Goal: Check status: Check status

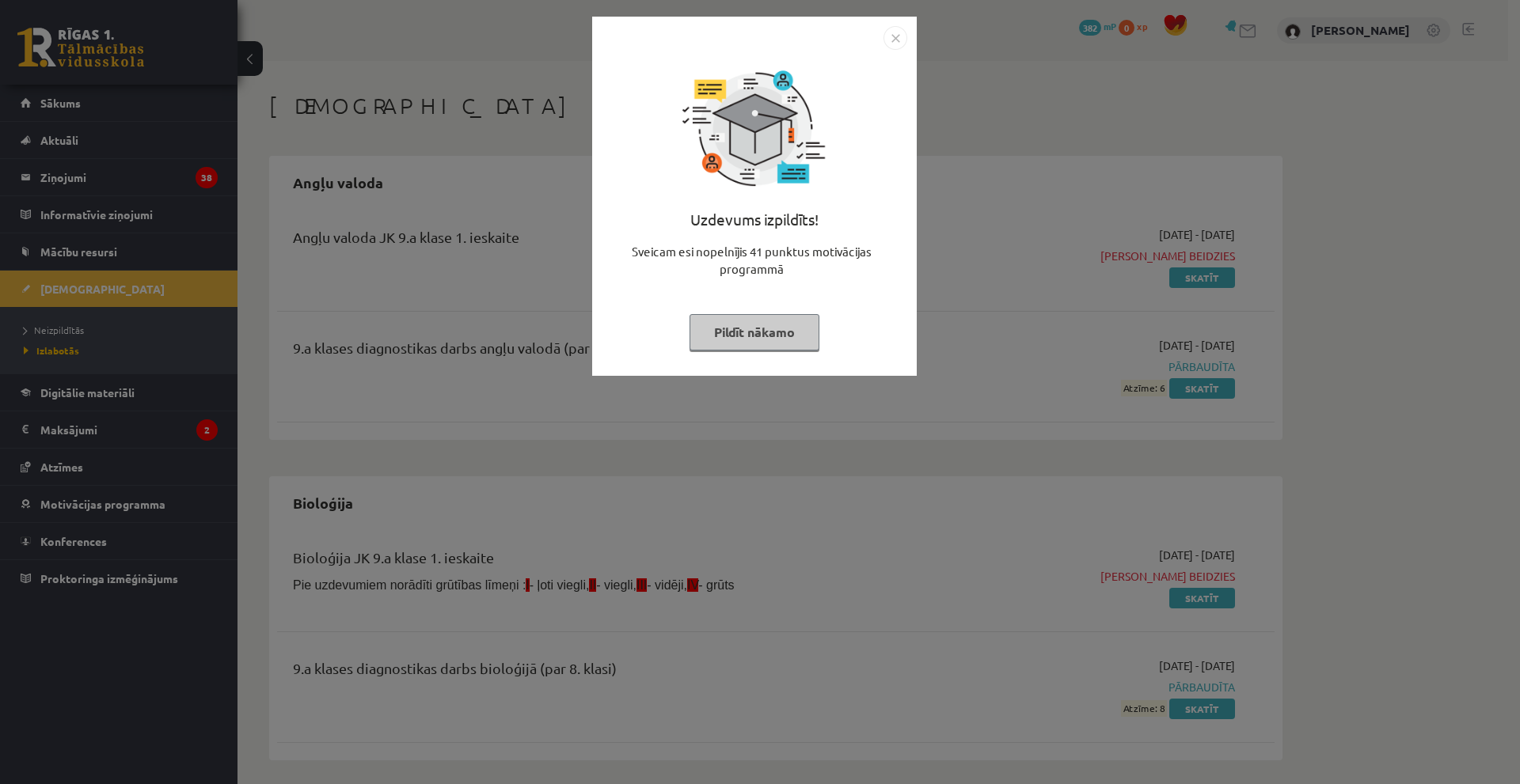
click at [888, 36] on img "Close" at bounding box center [896, 38] width 24 height 24
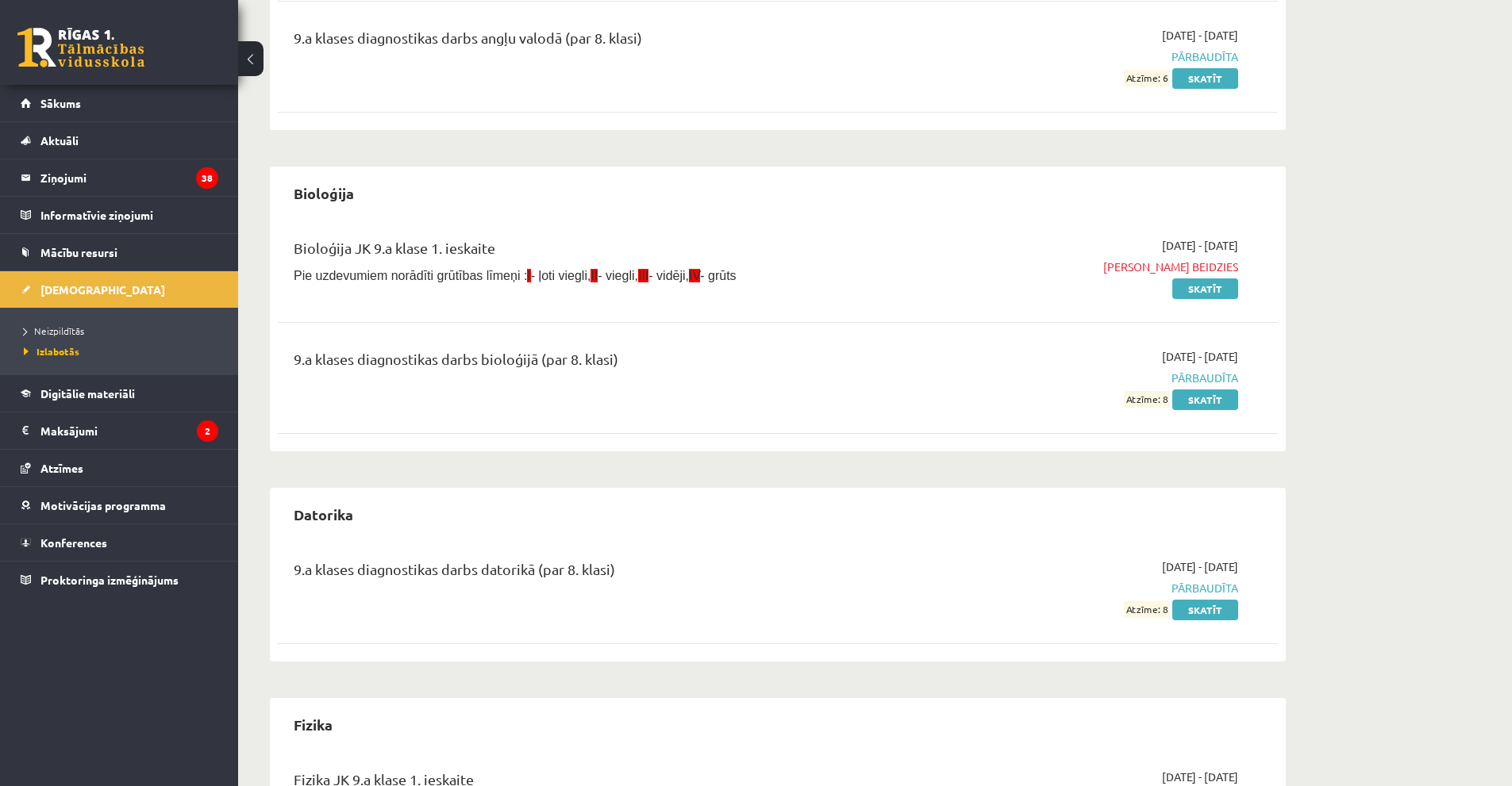
scroll to position [318, 0]
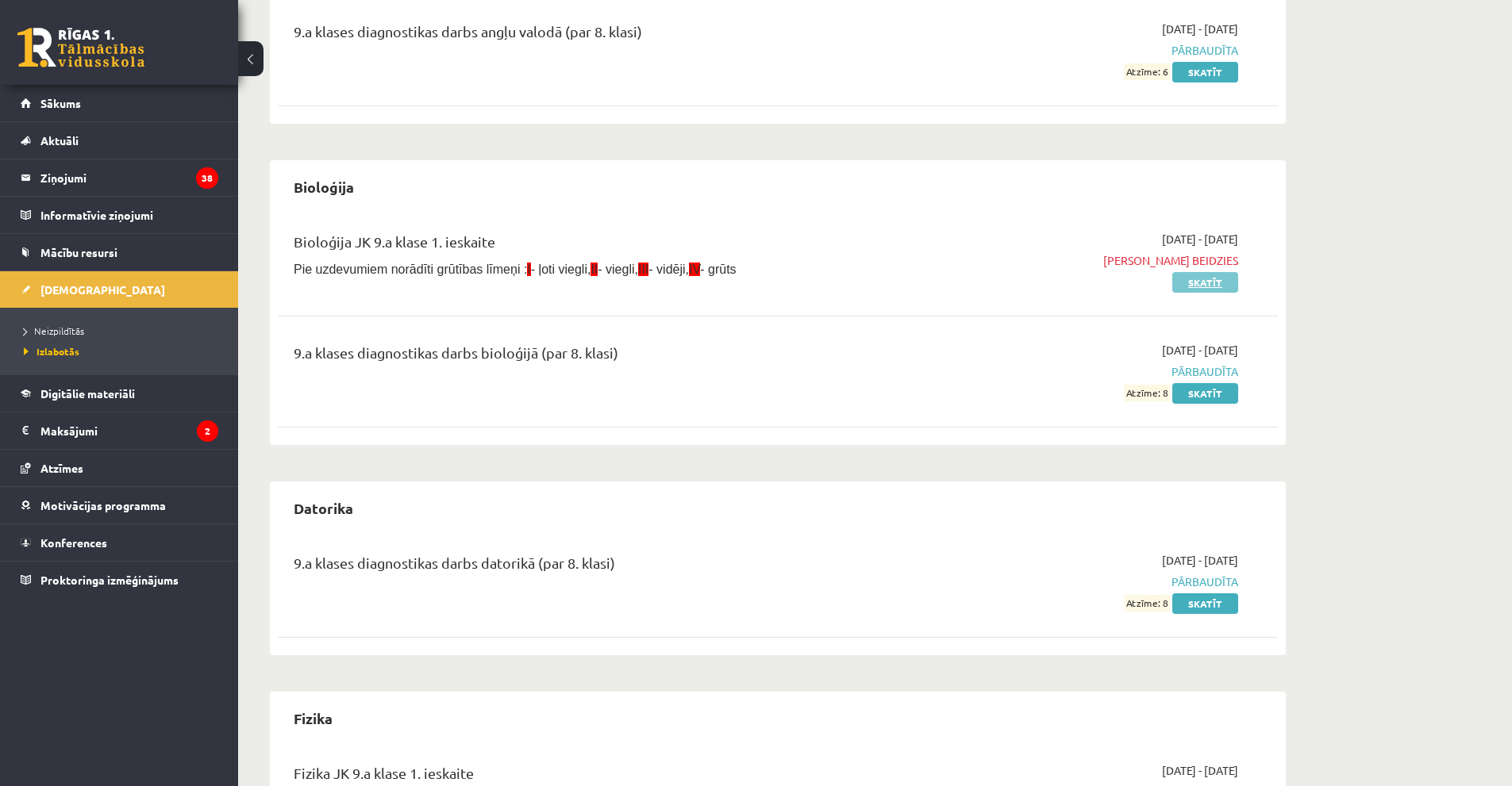
click at [1221, 282] on link "Skatīt" at bounding box center [1205, 282] width 66 height 21
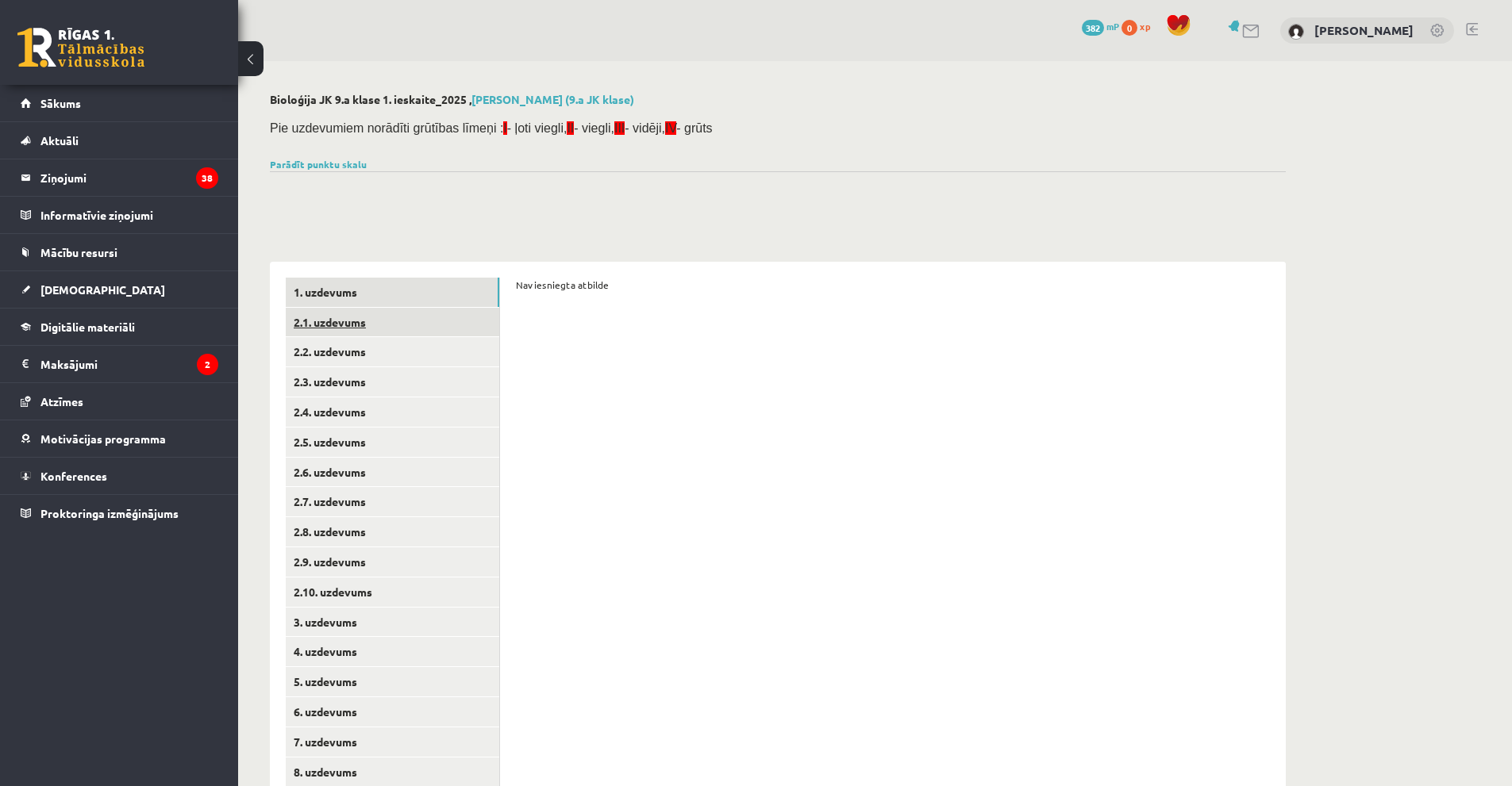
click at [385, 310] on link "2.1. uzdevums" at bounding box center [392, 322] width 213 height 30
click at [356, 500] on link "2.7. uzdevums" at bounding box center [392, 501] width 213 height 30
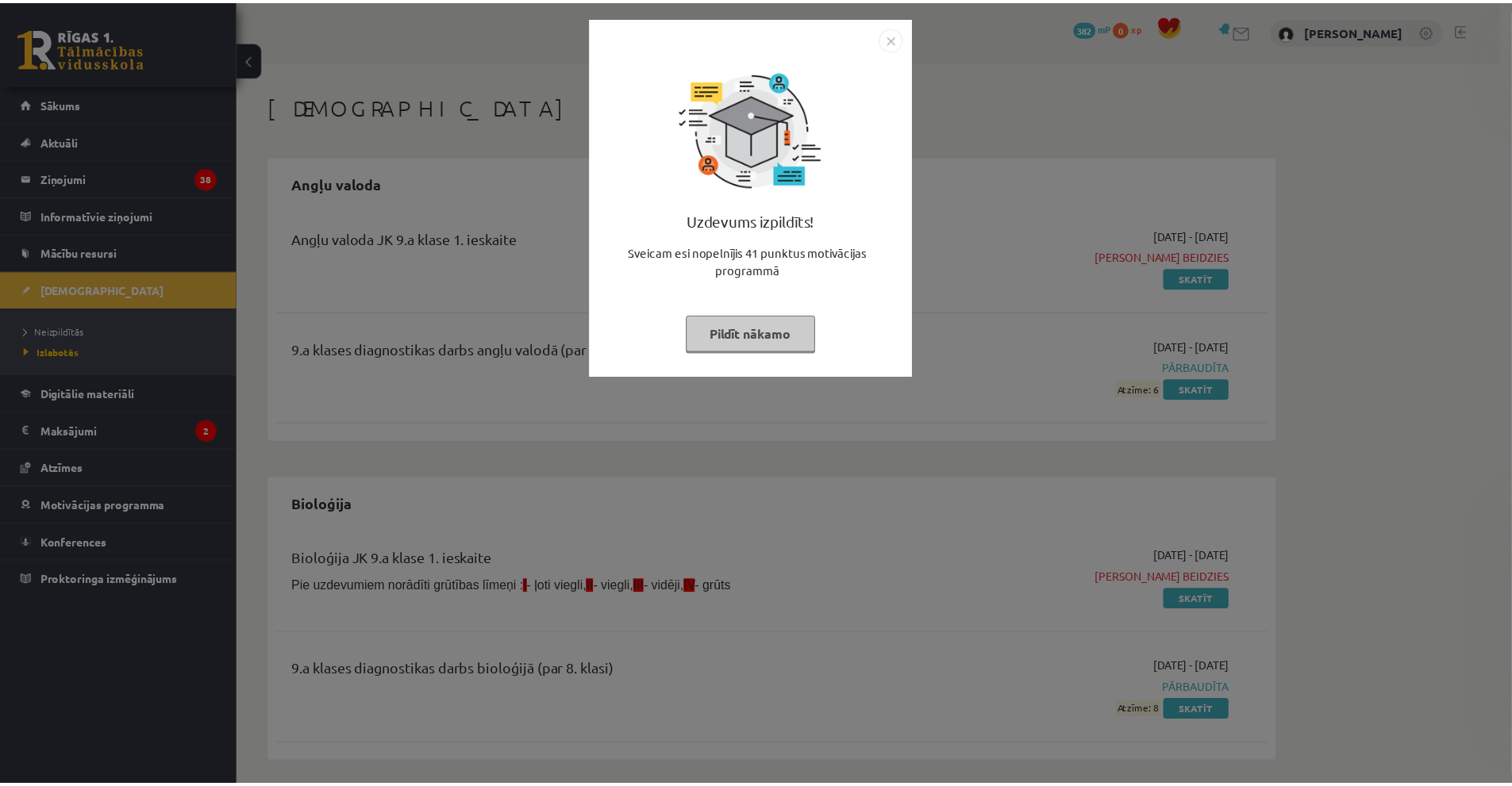
scroll to position [318, 0]
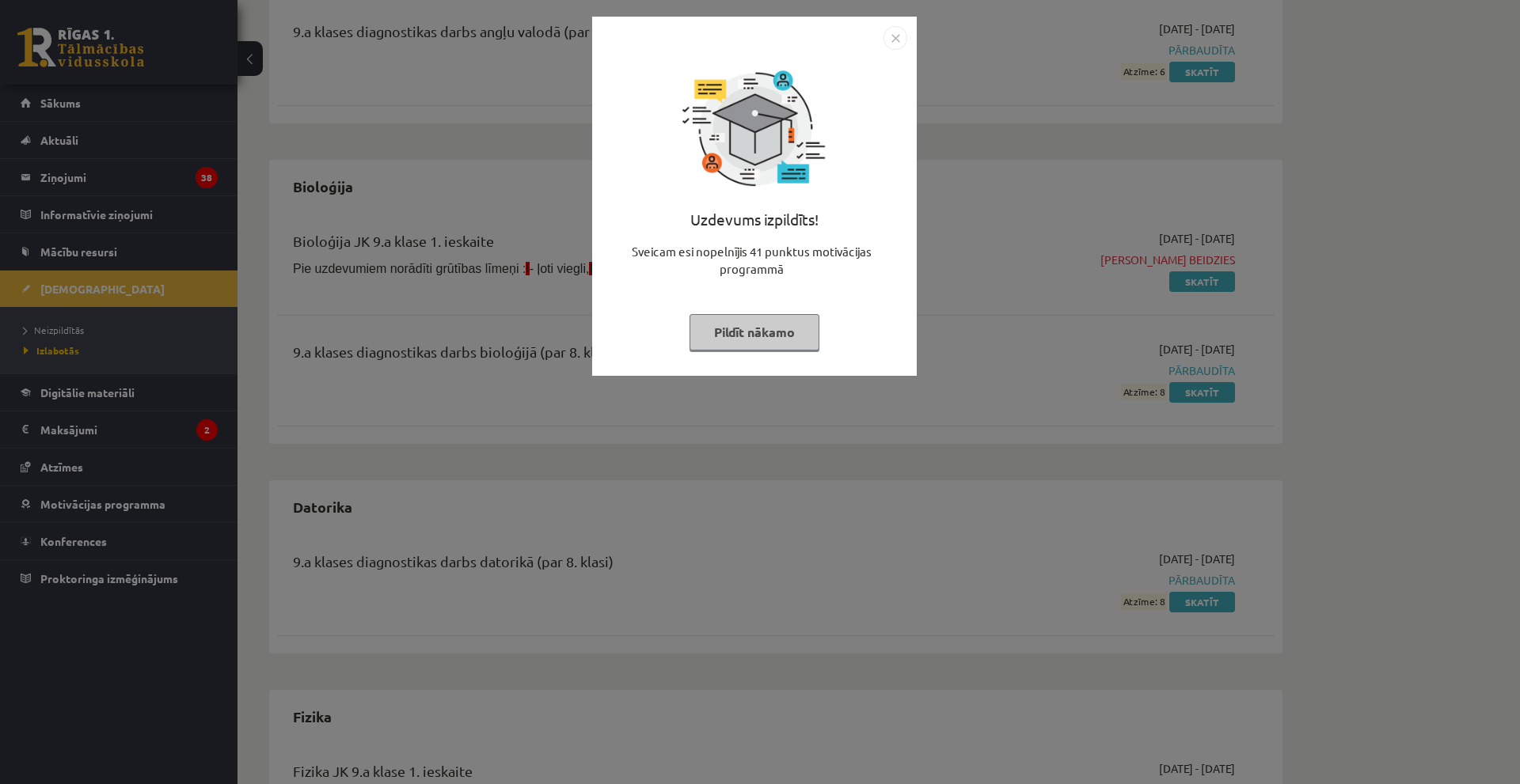
click at [896, 34] on img "Close" at bounding box center [896, 38] width 24 height 24
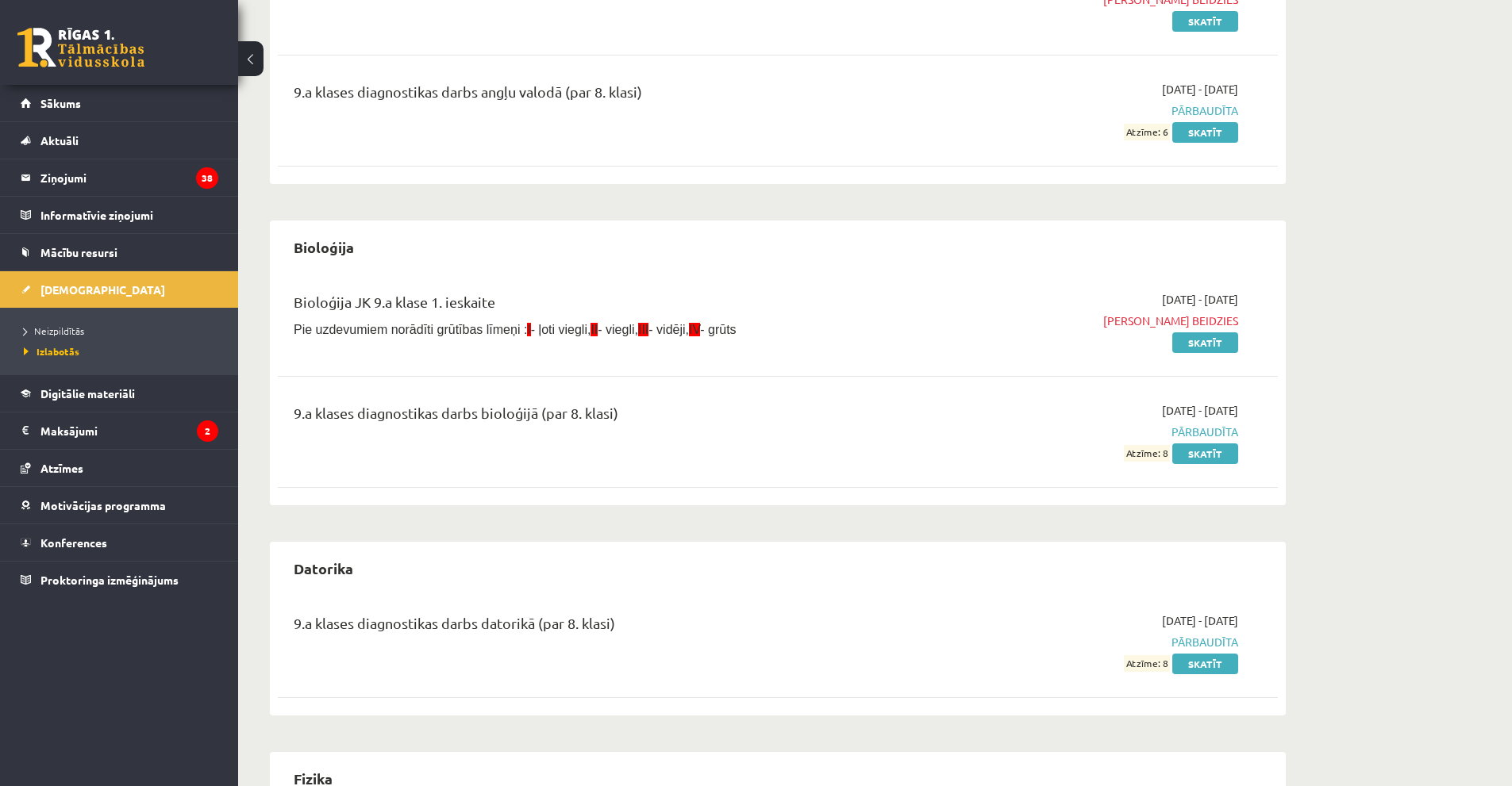
scroll to position [0, 0]
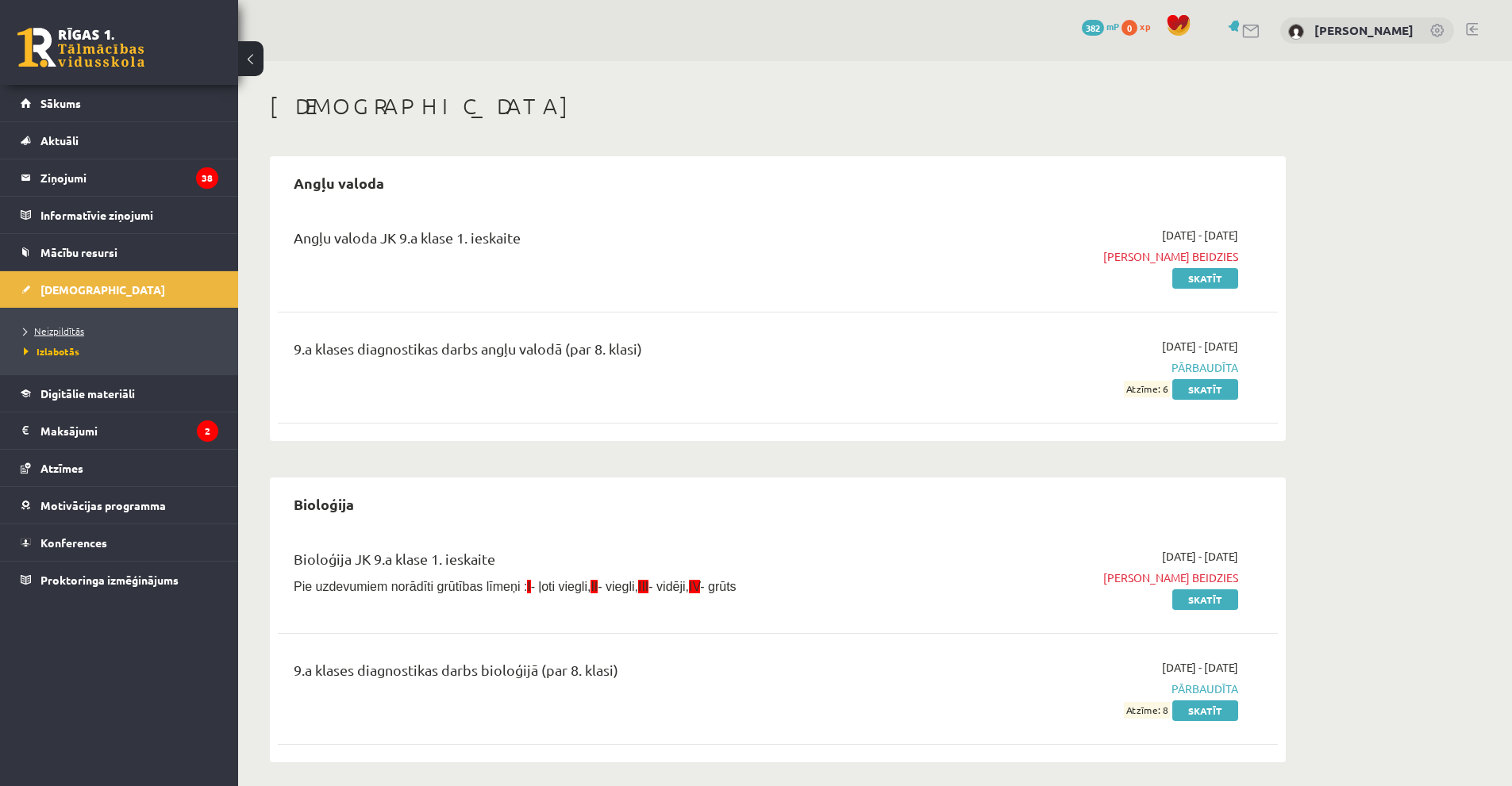
click at [65, 330] on span "Neizpildītās" at bounding box center [54, 331] width 60 height 13
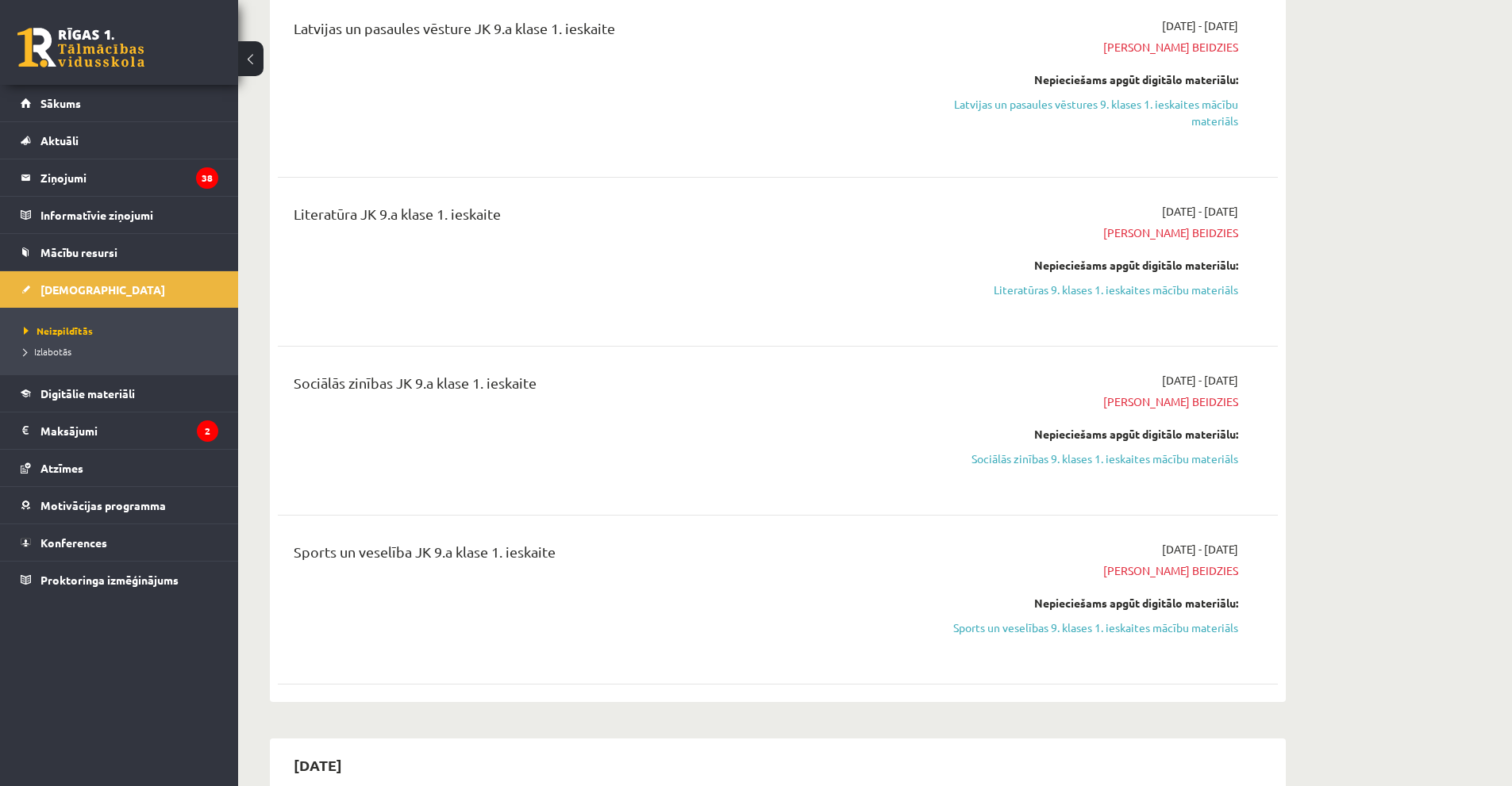
scroll to position [952, 0]
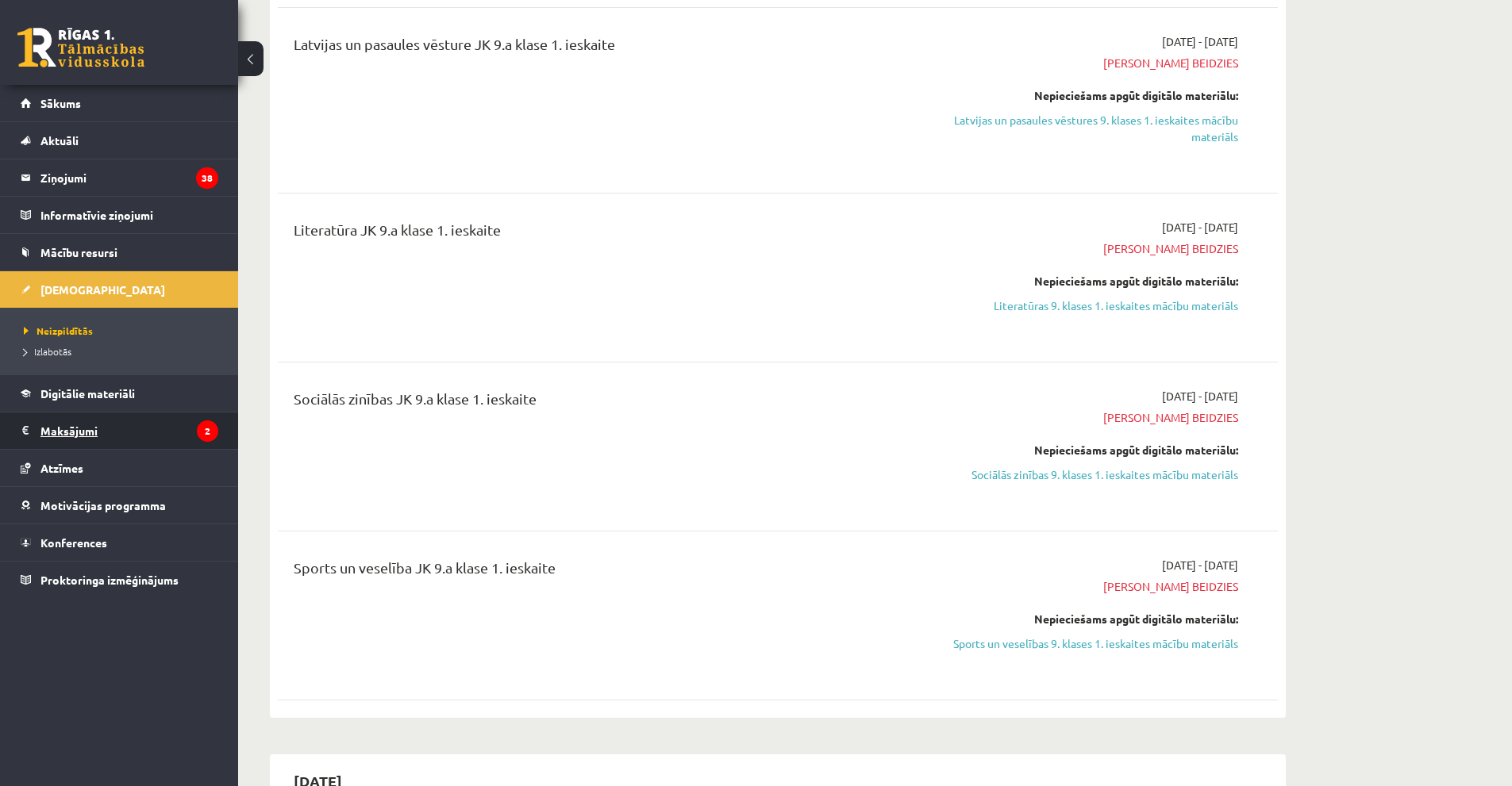
click at [128, 438] on legend "Maksājumi 2" at bounding box center [129, 430] width 178 height 36
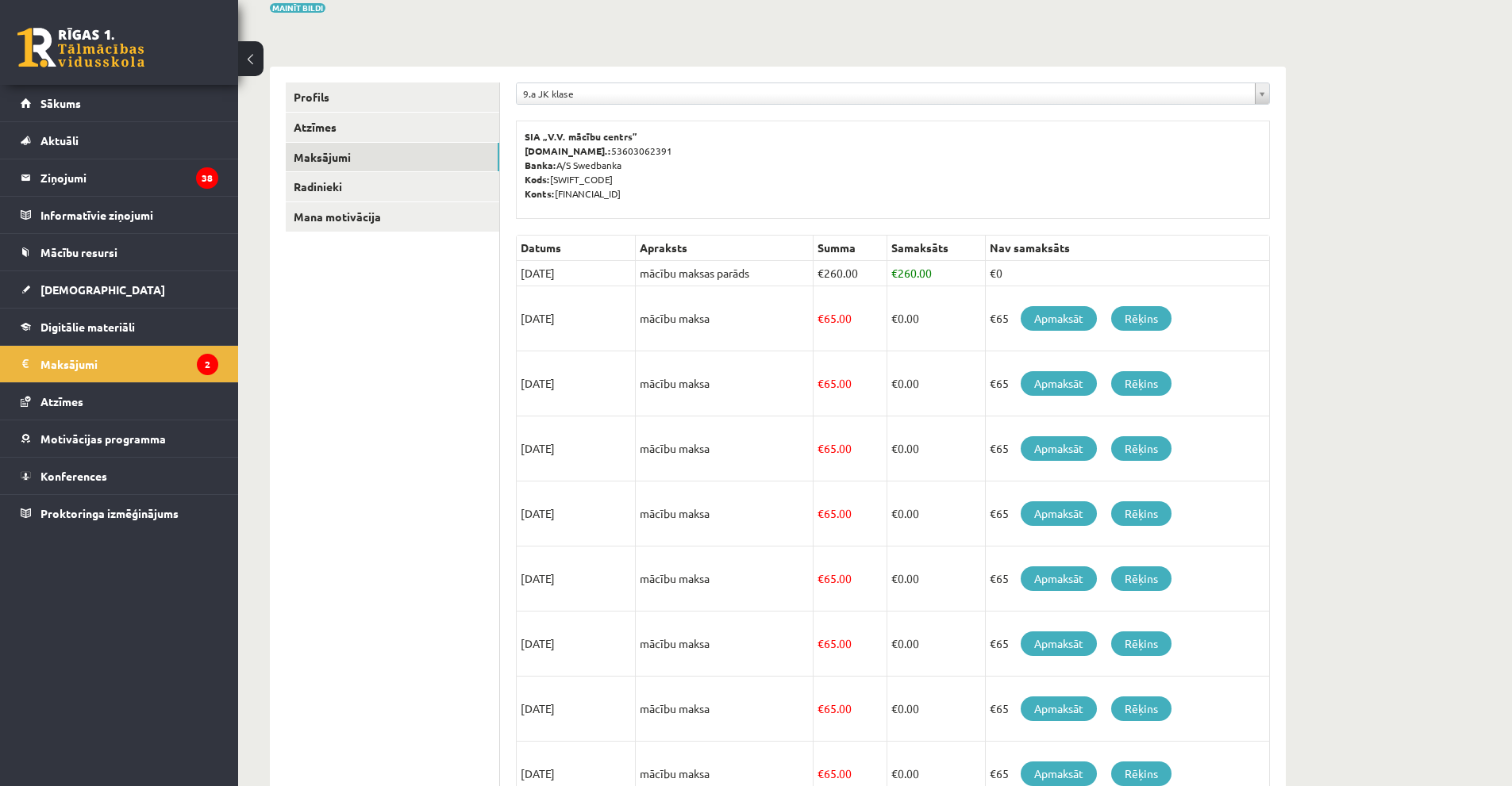
scroll to position [87, 0]
